Goal: Transaction & Acquisition: Book appointment/travel/reservation

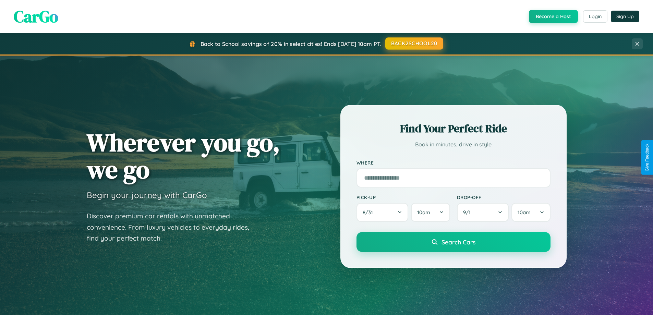
click at [413, 44] on button "BACK2SCHOOL20" at bounding box center [414, 43] width 58 height 12
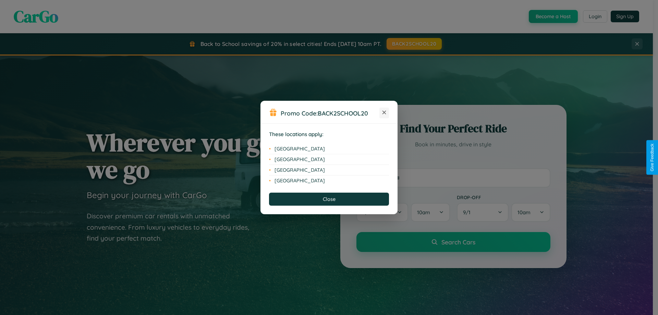
click at [384, 113] on icon at bounding box center [384, 113] width 4 height 4
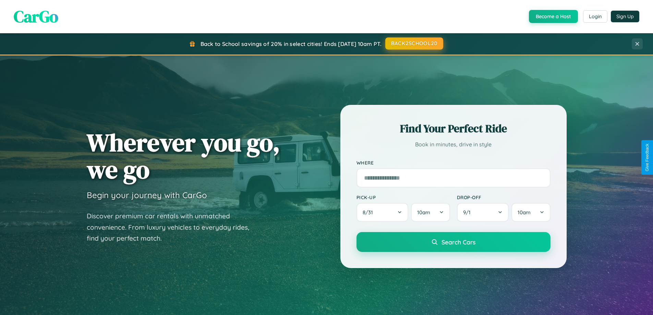
click at [413, 44] on button "BACK2SCHOOL20" at bounding box center [414, 43] width 58 height 12
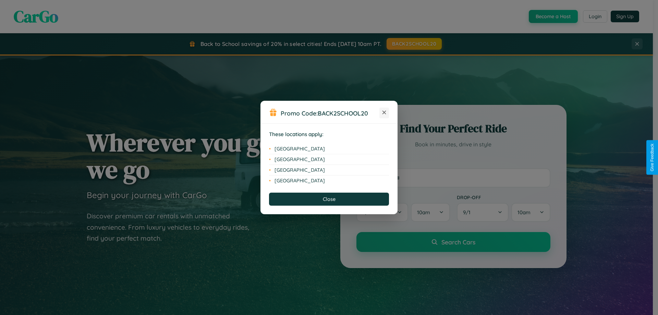
click at [384, 113] on icon at bounding box center [384, 113] width 4 height 4
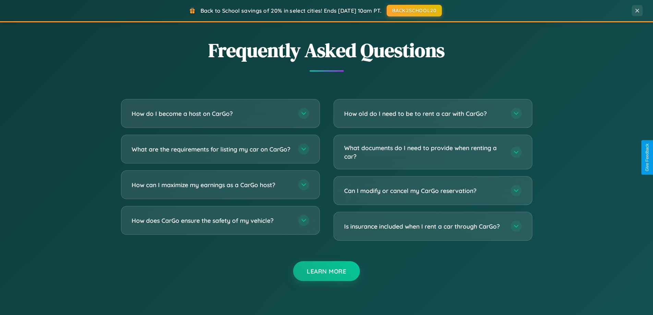
scroll to position [1318, 0]
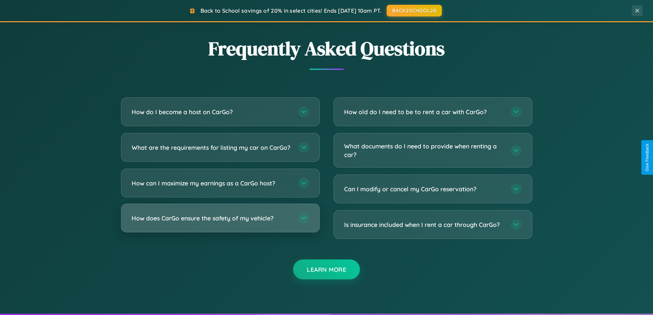
click at [220, 222] on h3 "How does CarGo ensure the safety of my vehicle?" at bounding box center [212, 218] width 160 height 9
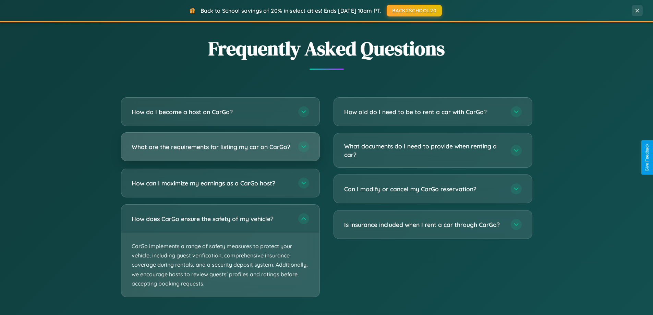
click at [220, 150] on h3 "What are the requirements for listing my car on CarGo?" at bounding box center [212, 146] width 160 height 9
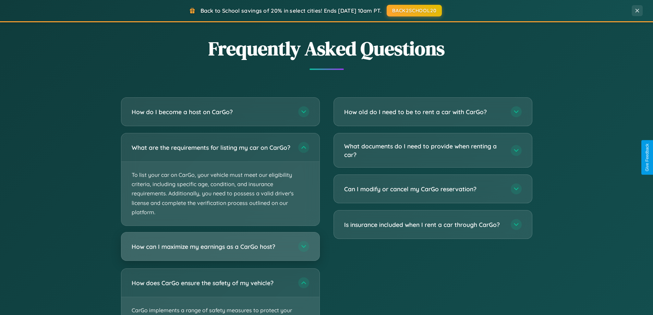
click at [220, 251] on h3 "How can I maximize my earnings as a CarGo host?" at bounding box center [212, 246] width 160 height 9
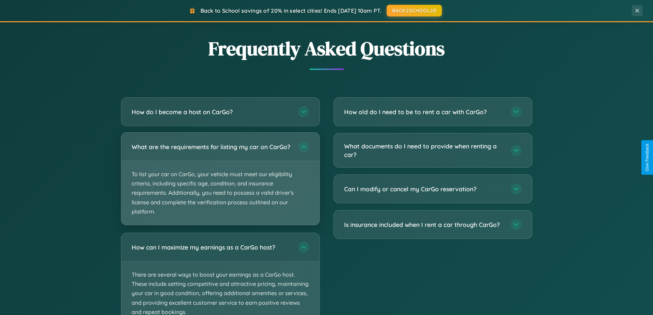
click at [220, 182] on p "To list your car on CarGo, your vehicle must meet our eligibility criteria, inc…" at bounding box center [220, 193] width 198 height 64
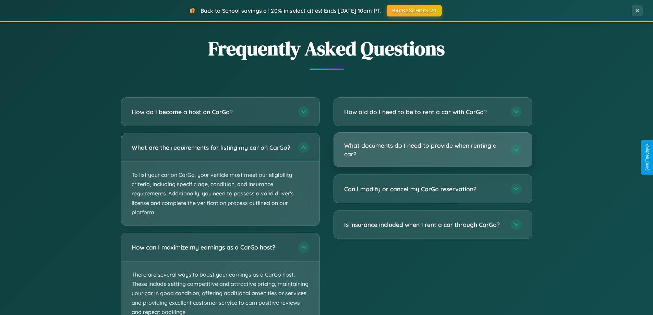
click at [432, 150] on h3 "What documents do I need to provide when renting a car?" at bounding box center [424, 149] width 160 height 17
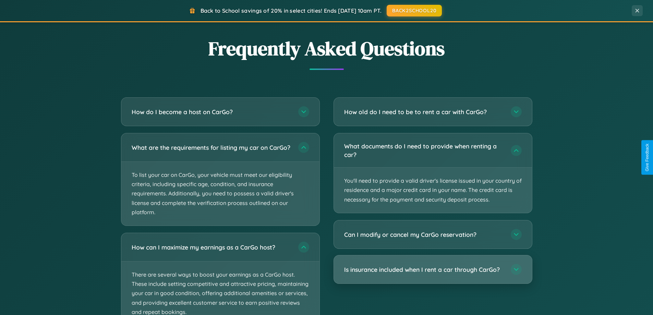
click at [432, 269] on h3 "Is insurance included when I rent a car through CarGo?" at bounding box center [424, 269] width 160 height 9
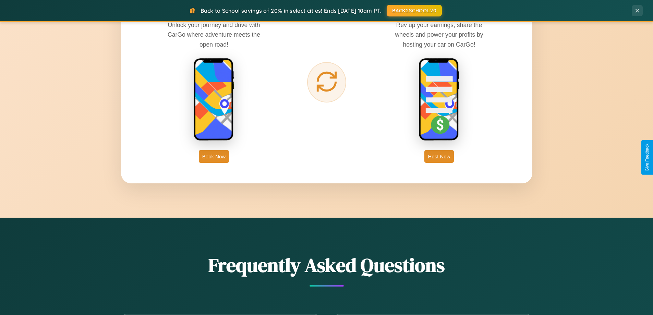
scroll to position [1101, 0]
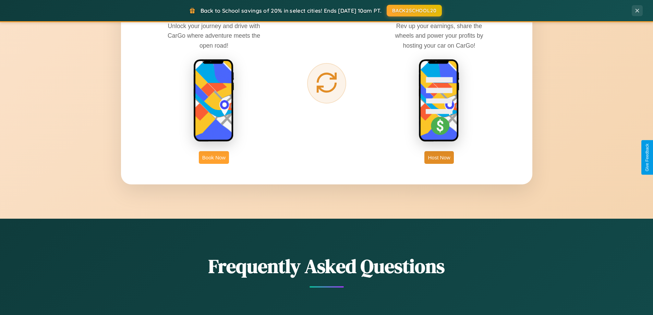
click at [214, 157] on button "Book Now" at bounding box center [214, 157] width 30 height 13
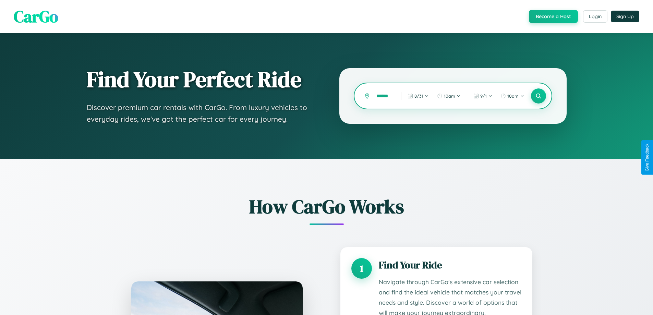
scroll to position [1040, 0]
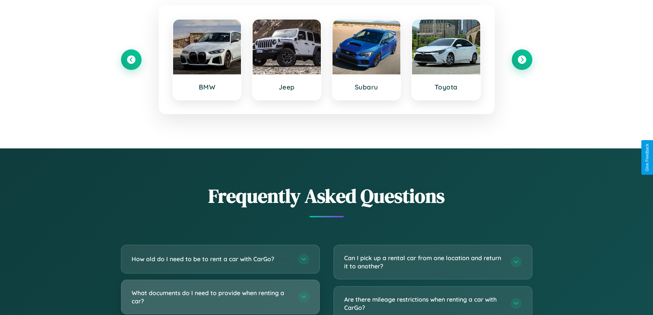
type input "******"
click at [220, 297] on h3 "What documents do I need to provide when renting a car?" at bounding box center [212, 296] width 160 height 17
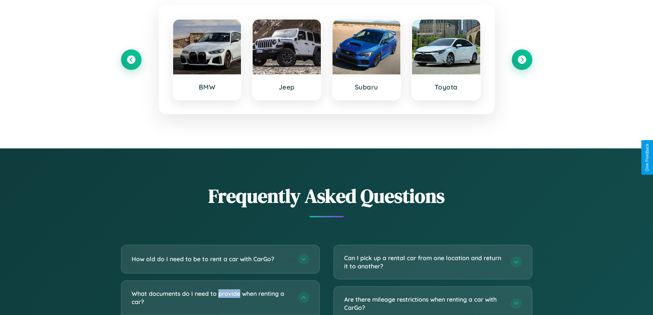
scroll to position [571, 0]
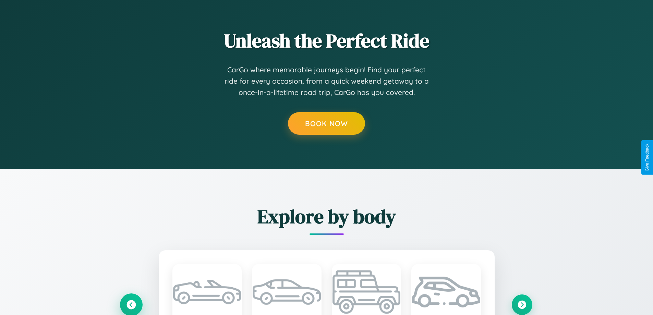
click at [131, 304] on icon at bounding box center [130, 304] width 9 height 9
